Goal: Find contact information: Find contact information

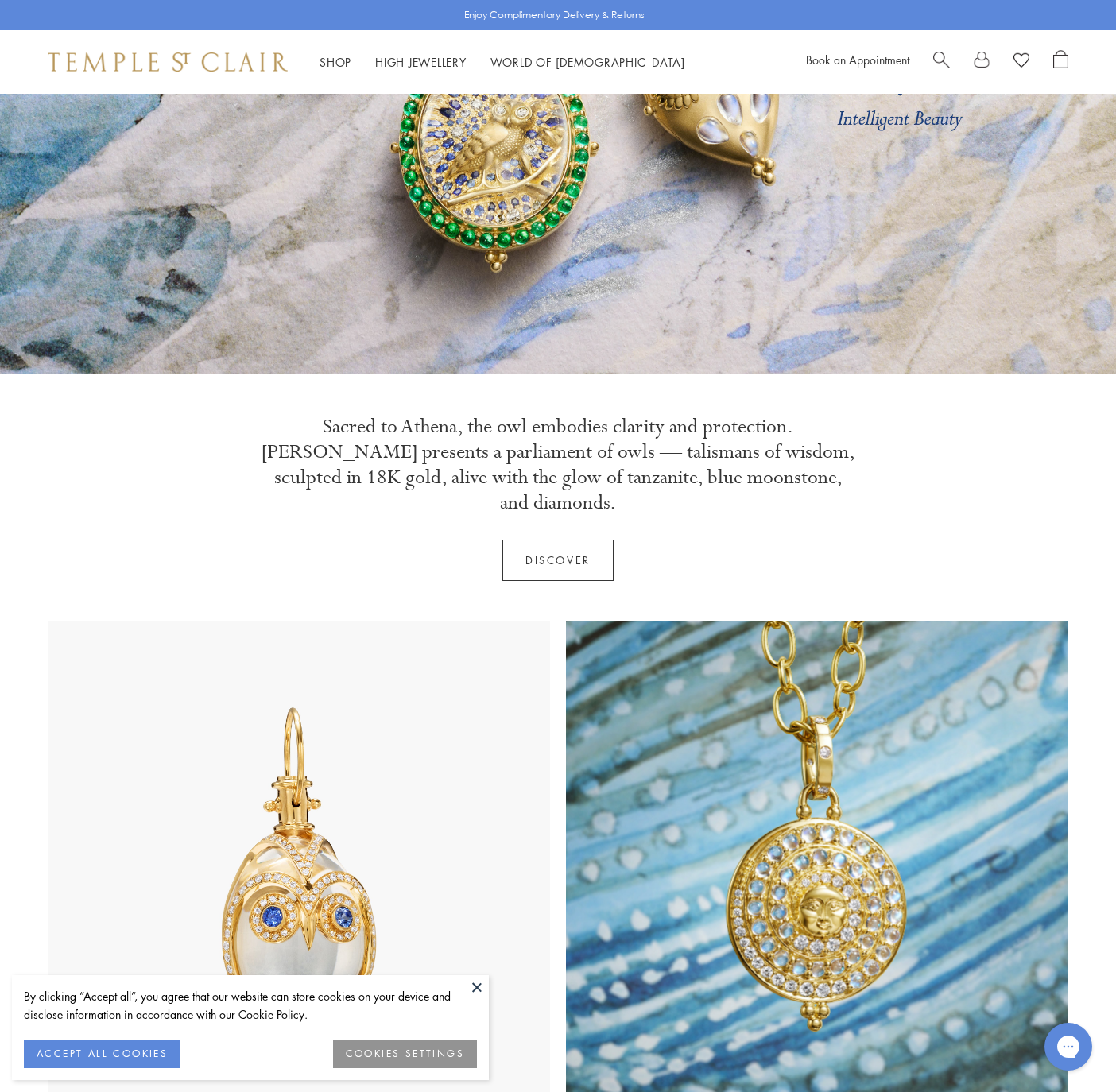
scroll to position [556, 0]
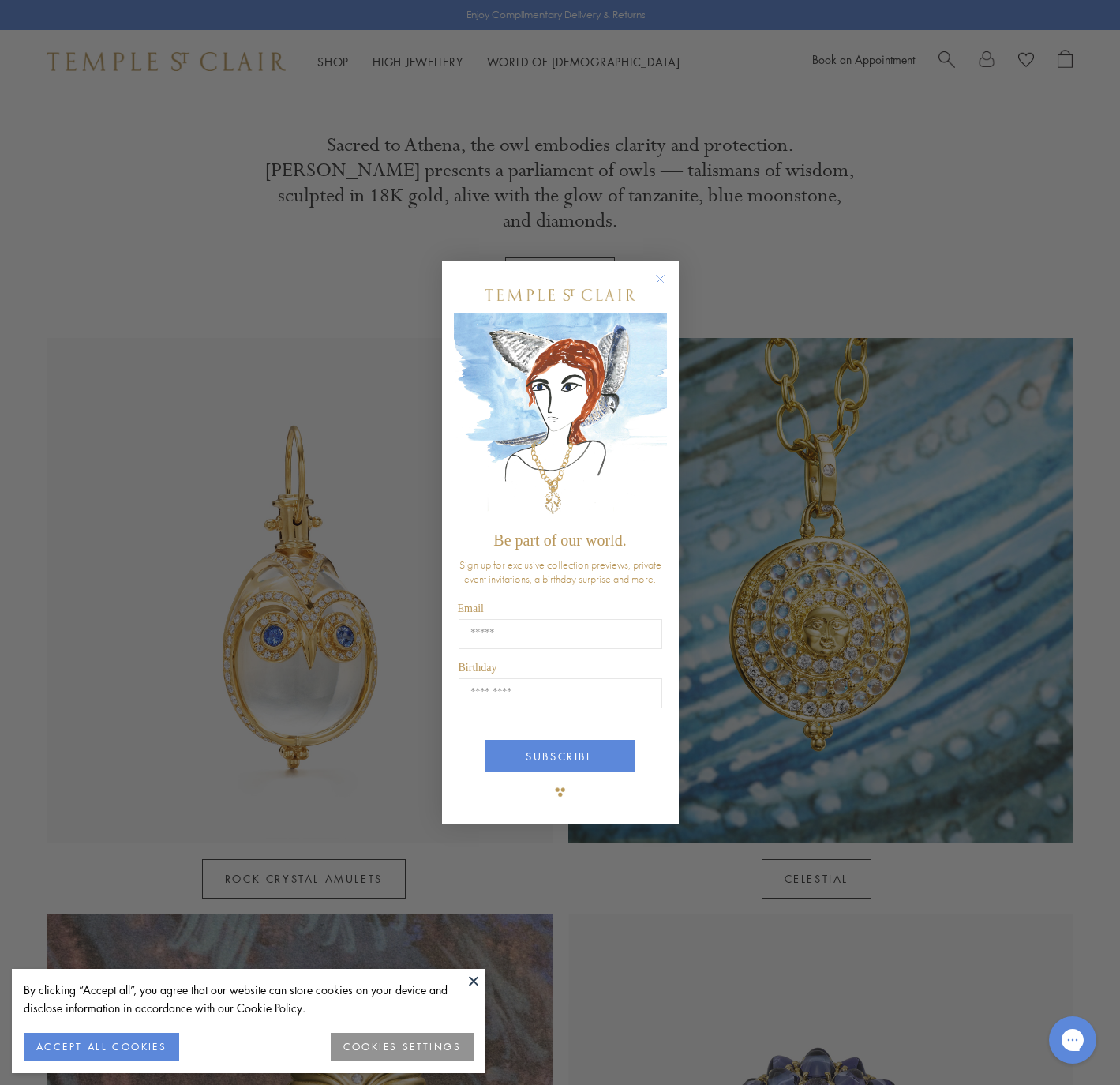
click at [667, 277] on circle "Close dialog" at bounding box center [659, 279] width 19 height 19
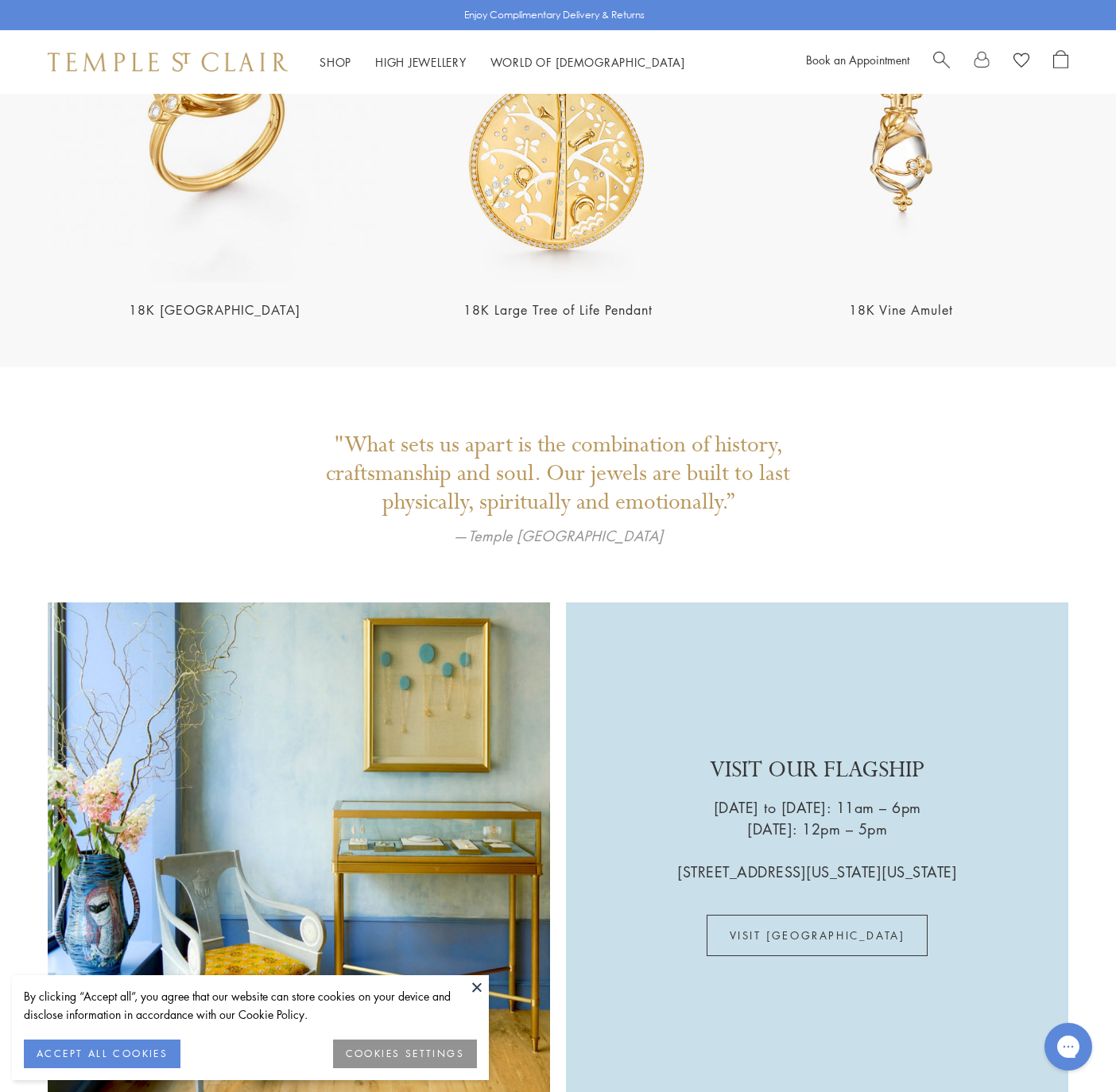
scroll to position [3735, 0]
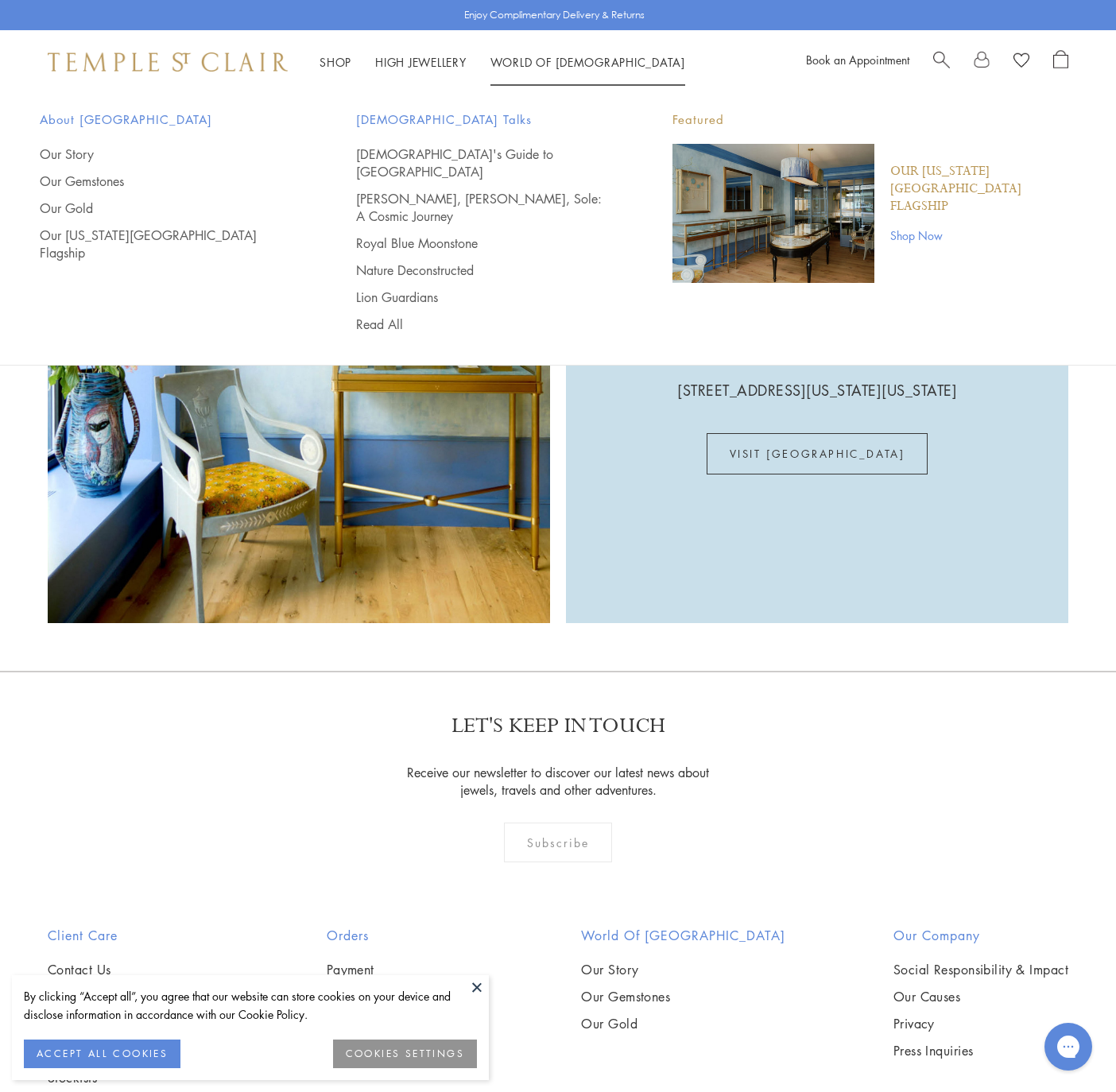
click at [918, 182] on p "Our [US_STATE][GEOGRAPHIC_DATA] Flagship" at bounding box center [983, 189] width 186 height 53
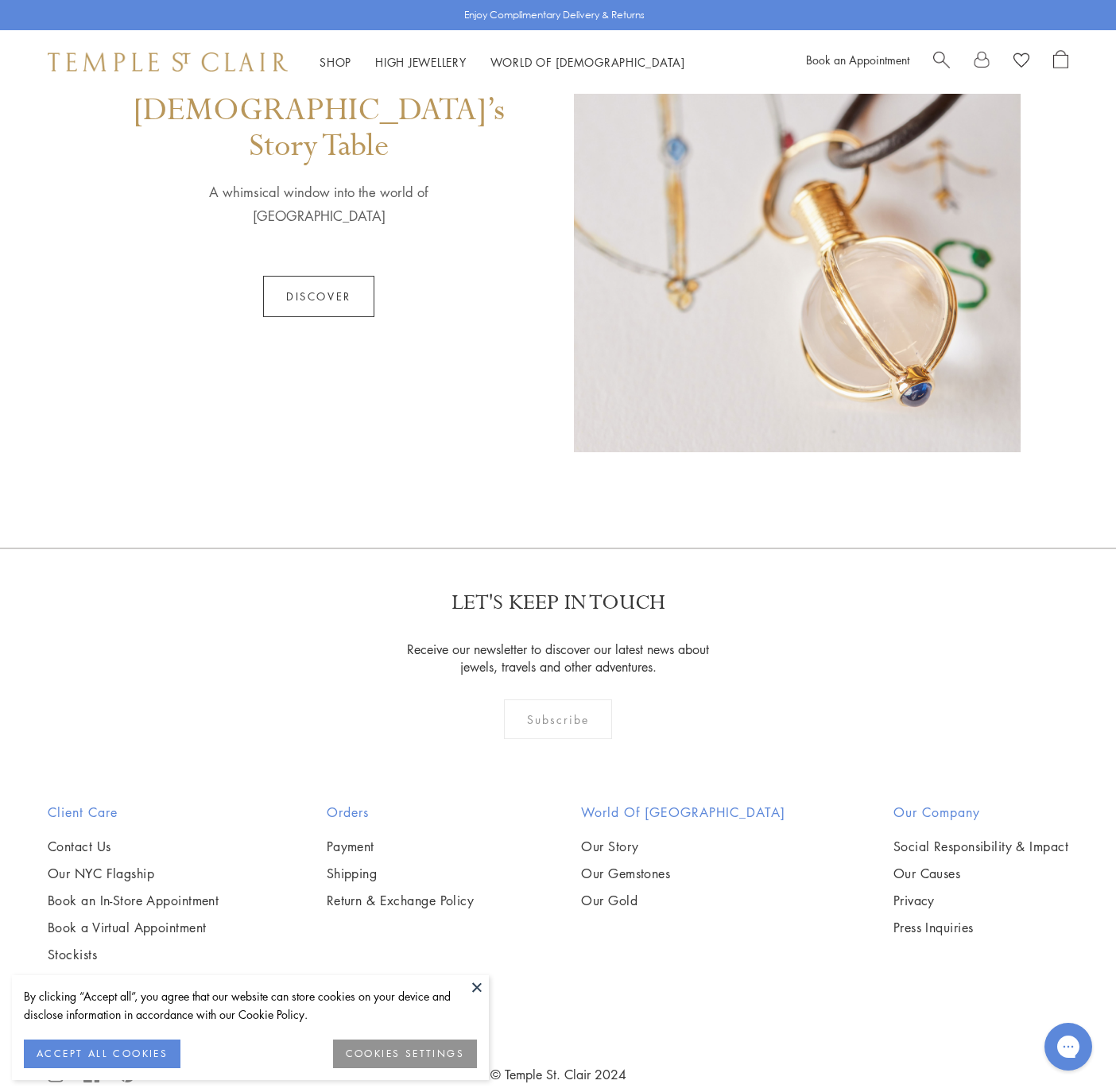
scroll to position [882, 0]
click at [82, 836] on link "Contact Us" at bounding box center [133, 845] width 171 height 18
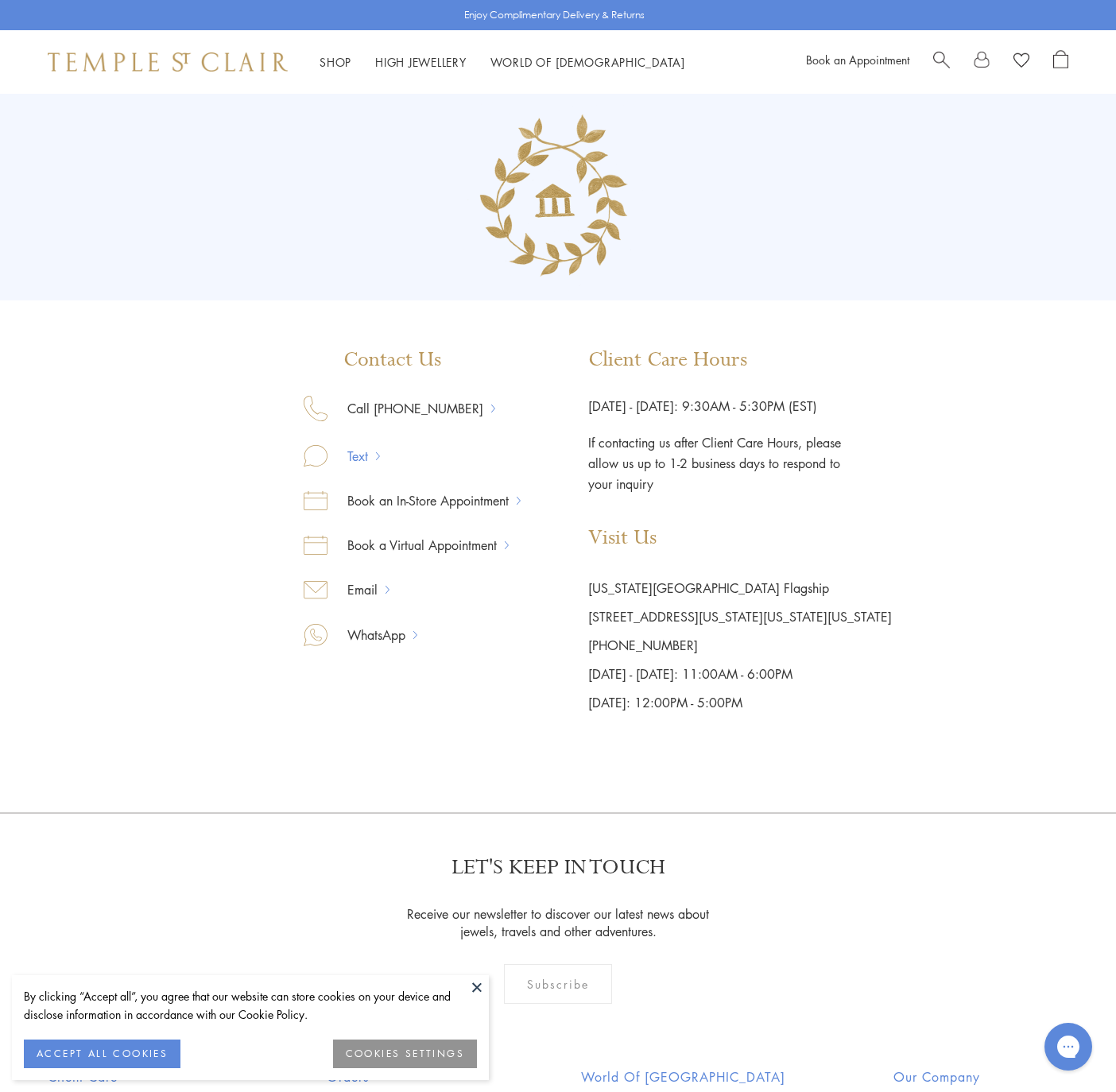
click at [368, 461] on link "Text" at bounding box center [352, 456] width 48 height 20
click at [353, 454] on link "Text" at bounding box center [352, 456] width 48 height 20
click at [371, 583] on link "Email" at bounding box center [356, 589] width 58 height 20
